Goal: Task Accomplishment & Management: Manage account settings

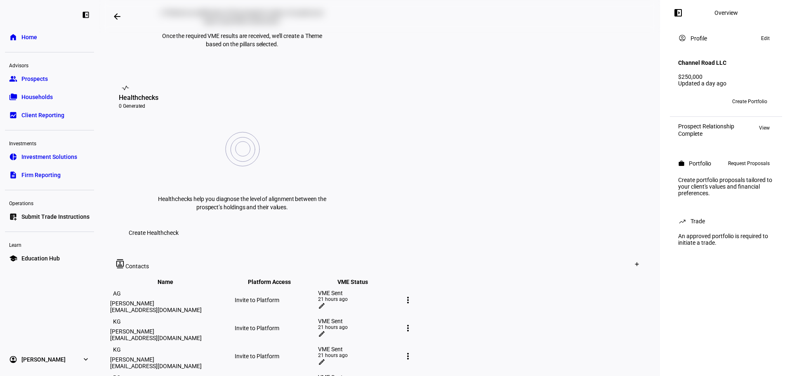
scroll to position [371, 0]
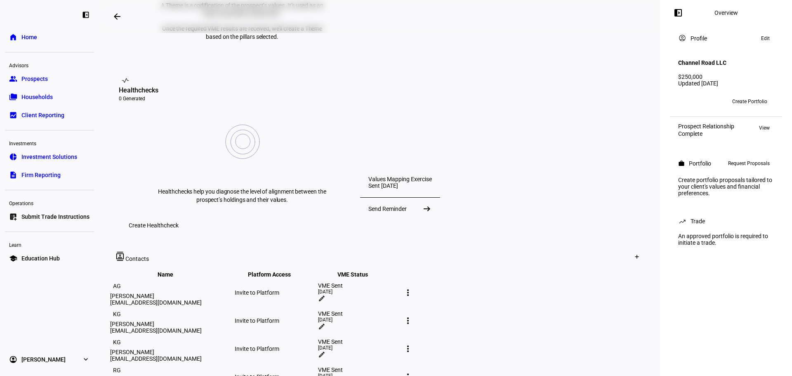
click at [400, 282] on div "VME Sent" at bounding box center [359, 285] width 82 height 7
click at [510, 244] on mat-toolbar "contacts Contacts Create Contact" at bounding box center [380, 257] width 542 height 26
click at [326, 351] on mat-icon "edit" at bounding box center [321, 354] width 7 height 7
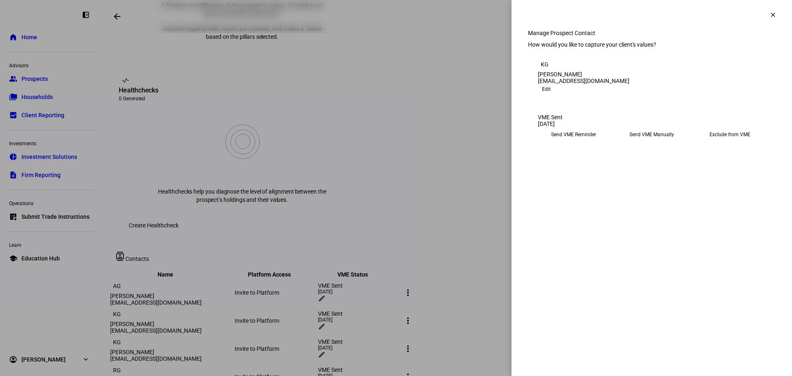
click at [768, 19] on span at bounding box center [774, 15] width 20 height 20
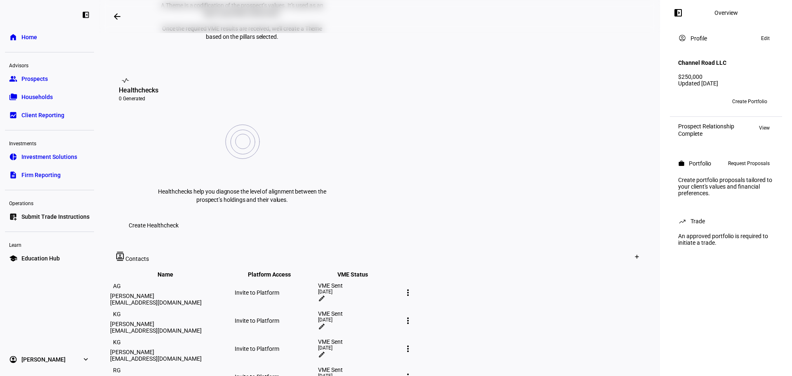
click at [413, 344] on mat-icon "more_vert" at bounding box center [408, 349] width 10 height 10
click at [549, 148] on div at bounding box center [396, 188] width 792 height 376
click at [718, 124] on div "Prospect Relationship" at bounding box center [707, 126] width 56 height 7
click at [701, 130] on div "Complete" at bounding box center [707, 133] width 56 height 7
click at [767, 126] on span "View" at bounding box center [764, 128] width 11 height 10
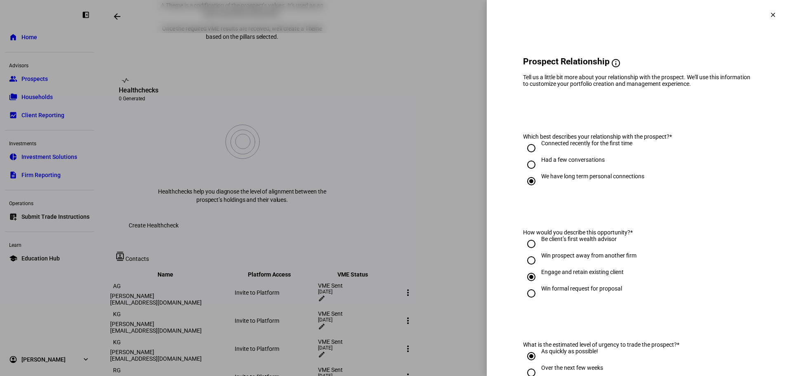
click at [770, 12] on mat-icon "clear" at bounding box center [773, 14] width 7 height 7
